Goal: Task Accomplishment & Management: Use online tool/utility

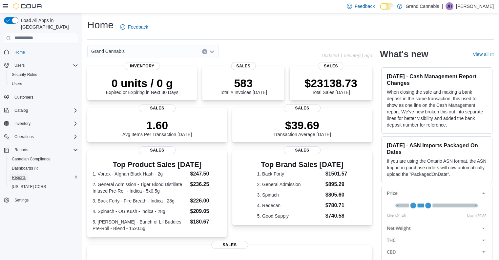
click at [16, 175] on span "Reports" at bounding box center [19, 177] width 14 height 5
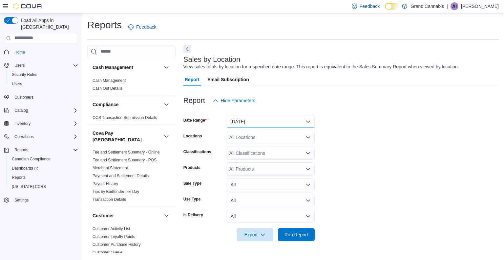
click at [307, 120] on button "[DATE]" at bounding box center [271, 121] width 88 height 13
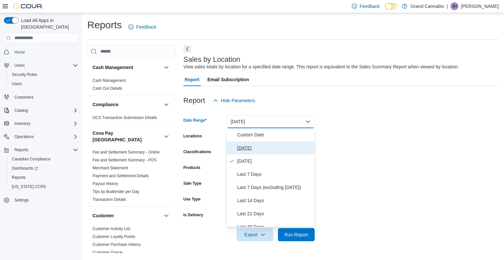
click at [268, 148] on span "[DATE]" at bounding box center [274, 148] width 75 height 8
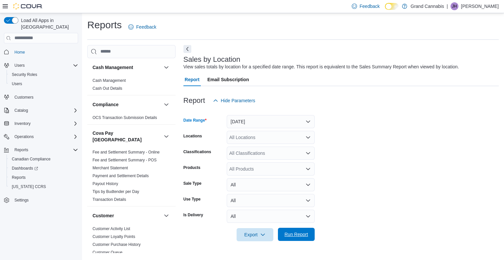
click at [298, 232] on span "Run Report" at bounding box center [297, 234] width 24 height 7
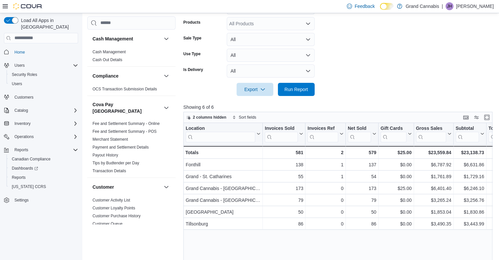
scroll to position [150, 0]
